Goal: Obtain resource: Obtain resource

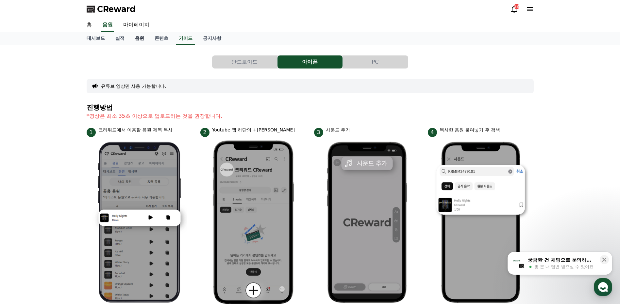
click at [140, 39] on link "음원" at bounding box center [140, 38] width 20 height 12
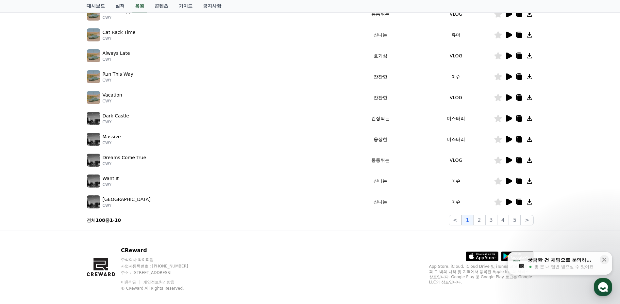
scroll to position [131, 0]
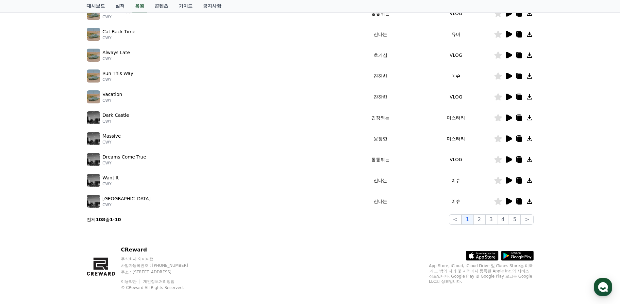
click at [506, 157] on icon at bounding box center [509, 159] width 6 height 7
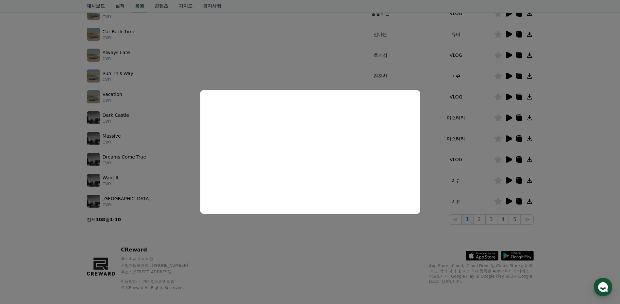
click at [557, 157] on button "close modal" at bounding box center [310, 152] width 620 height 304
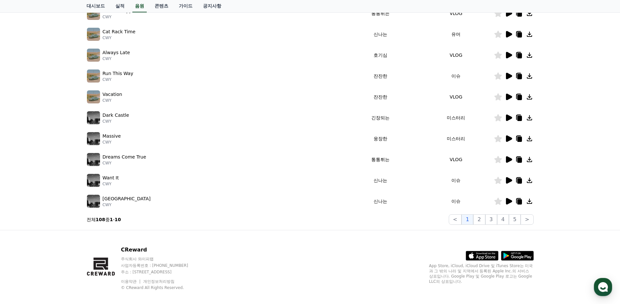
click at [506, 179] on icon at bounding box center [509, 180] width 6 height 7
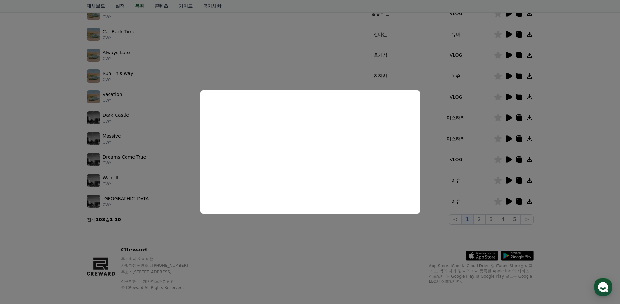
click at [569, 150] on button "close modal" at bounding box center [310, 152] width 620 height 304
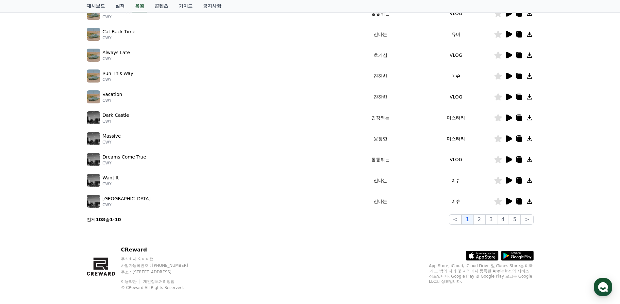
click at [508, 201] on icon at bounding box center [509, 201] width 6 height 7
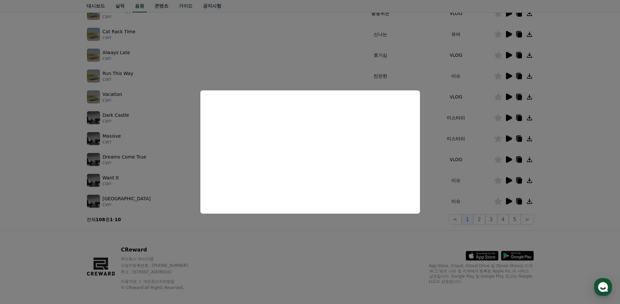
click at [529, 204] on button "close modal" at bounding box center [310, 152] width 620 height 304
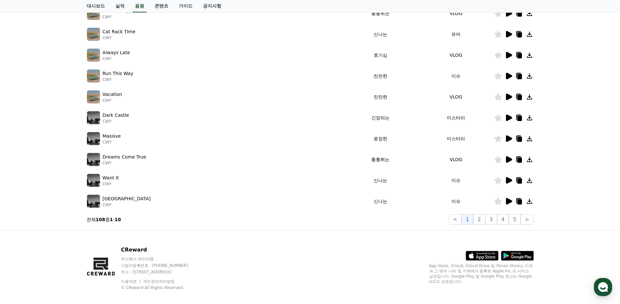
click at [530, 201] on icon at bounding box center [529, 202] width 8 height 8
